Goal: Complete application form

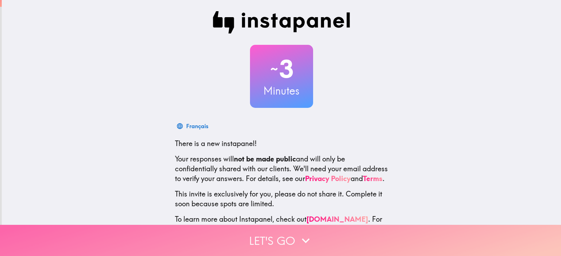
click at [319, 229] on button "Let's go" at bounding box center [280, 240] width 561 height 31
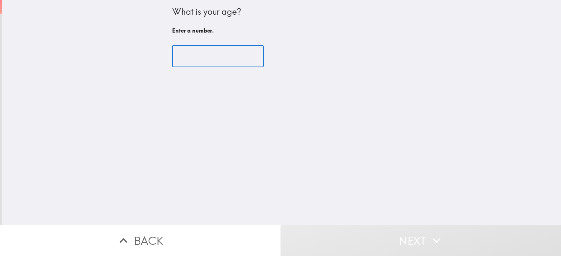
click at [208, 62] on input "number" at bounding box center [218, 57] width 92 height 22
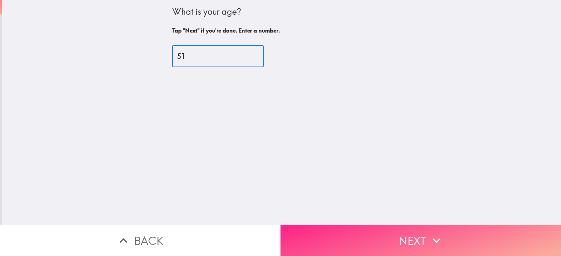
type input "51"
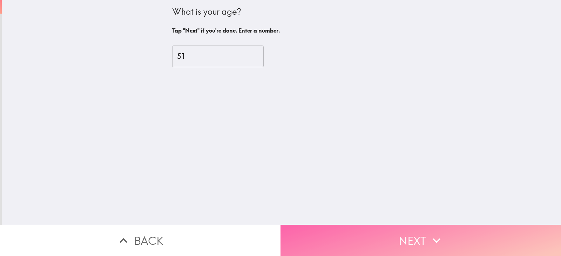
click at [393, 236] on button "Next" at bounding box center [421, 240] width 281 height 31
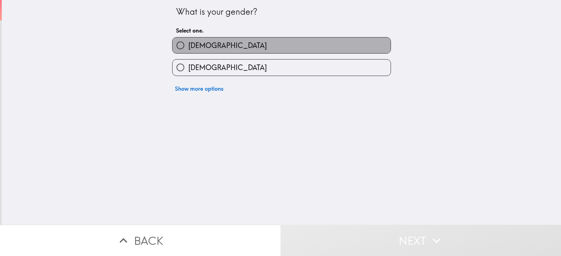
click at [265, 50] on label "[DEMOGRAPHIC_DATA]" at bounding box center [282, 46] width 218 height 16
click at [188, 50] on input "[DEMOGRAPHIC_DATA]" at bounding box center [181, 46] width 16 height 16
radio input "true"
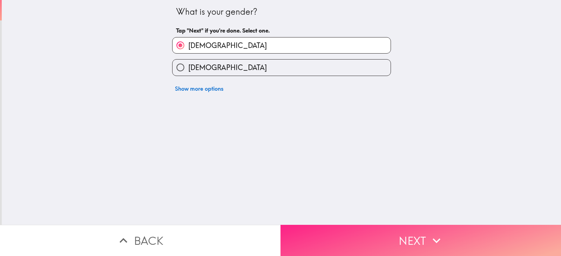
click at [378, 234] on button "Next" at bounding box center [421, 240] width 281 height 31
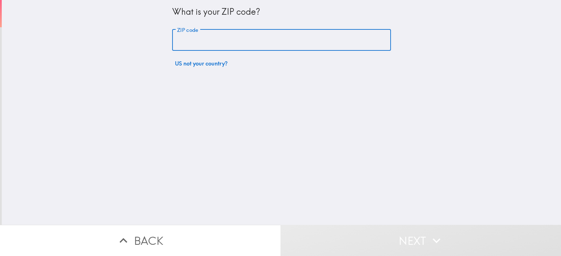
click at [265, 45] on input "ZIP code" at bounding box center [281, 40] width 219 height 22
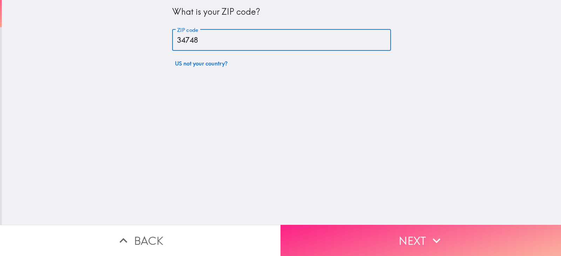
type input "34748"
click at [347, 239] on button "Next" at bounding box center [421, 240] width 281 height 31
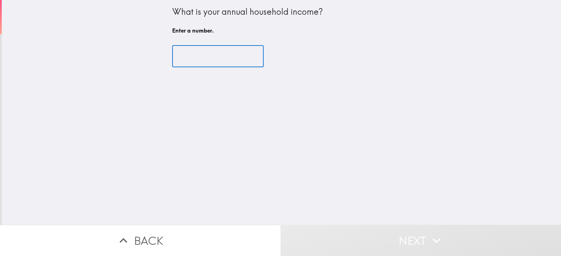
click at [221, 65] on input "number" at bounding box center [218, 57] width 92 height 22
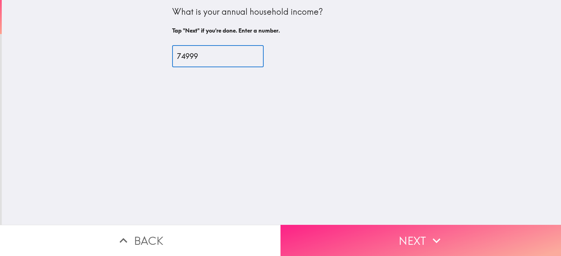
type input "74999"
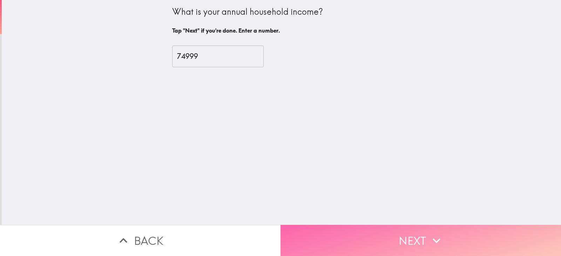
click at [374, 234] on button "Next" at bounding box center [421, 240] width 281 height 31
